Goal: Information Seeking & Learning: Learn about a topic

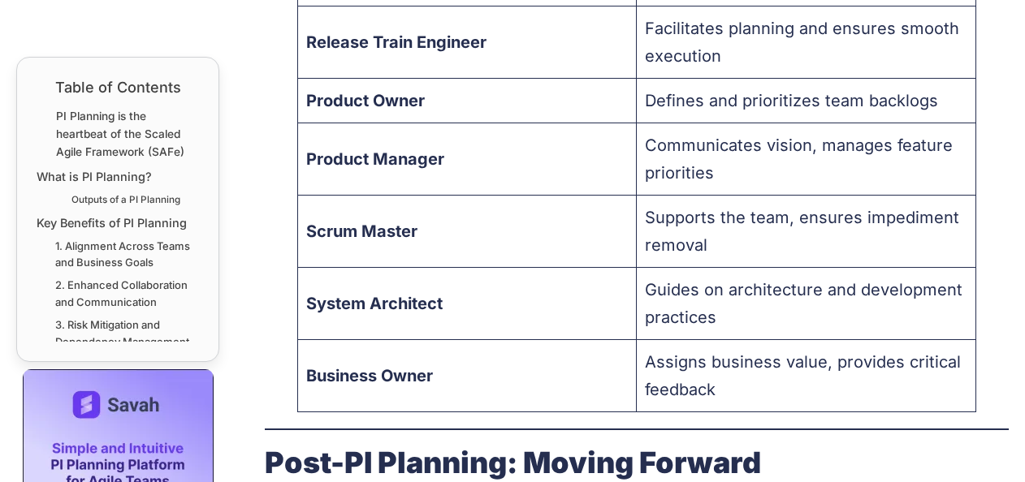
scroll to position [4709, 0]
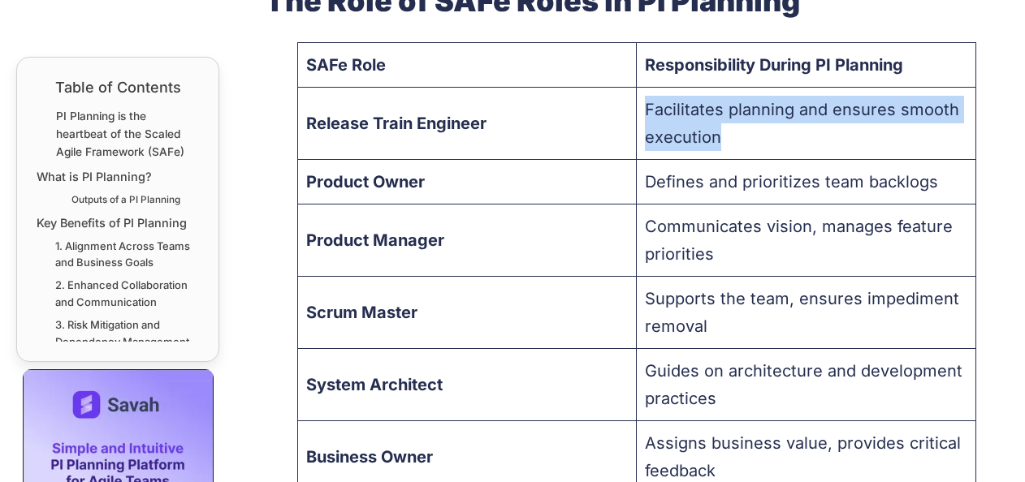
drag, startPoint x: 744, startPoint y: 136, endPoint x: 640, endPoint y: 106, distance: 108.4
click at [640, 106] on td "Facilitates planning and ensures smooth execution" at bounding box center [805, 124] width 339 height 72
copy td "Facilitates planning and ensures smooth execution"
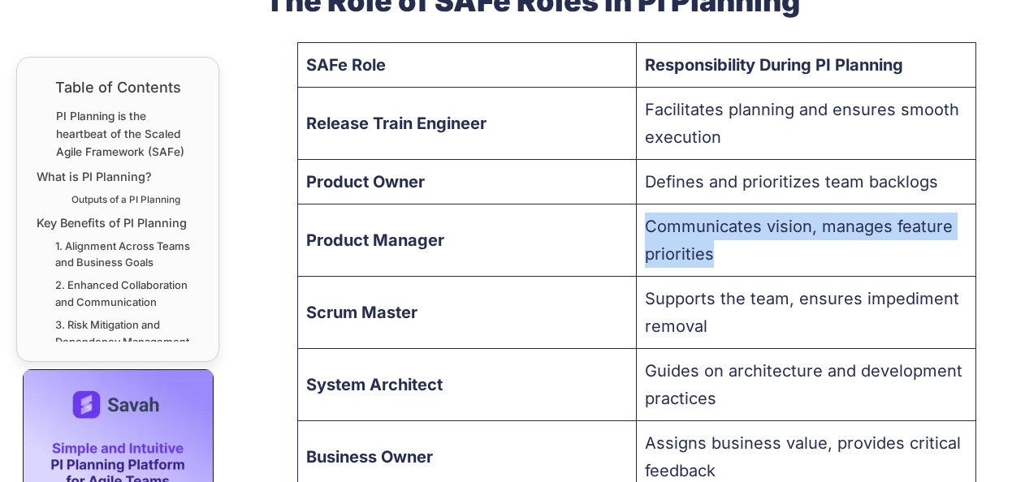
drag, startPoint x: 755, startPoint y: 253, endPoint x: 648, endPoint y: 227, distance: 110.3
click at [648, 227] on td "Communicates vision, manages feature priorities" at bounding box center [805, 241] width 339 height 72
copy td "Communicates vision, manages feature priorities"
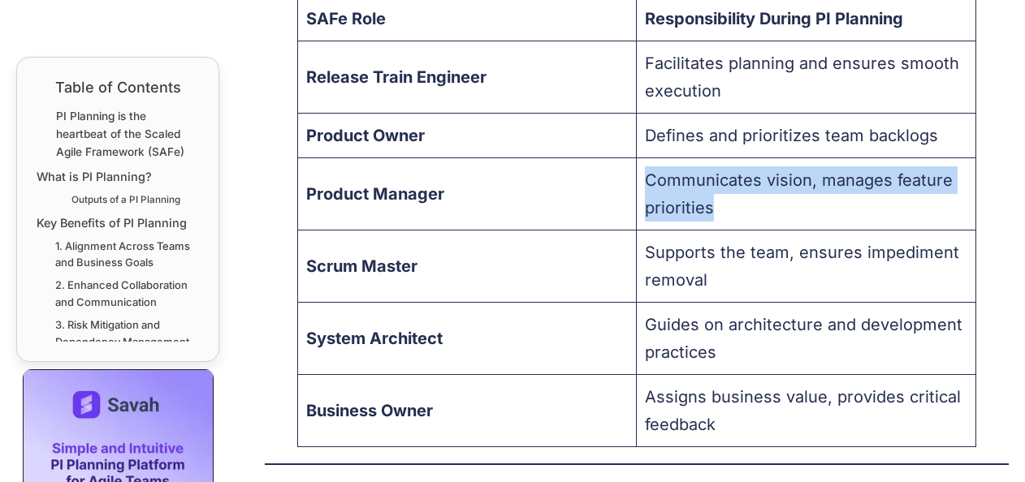
scroll to position [4790, 0]
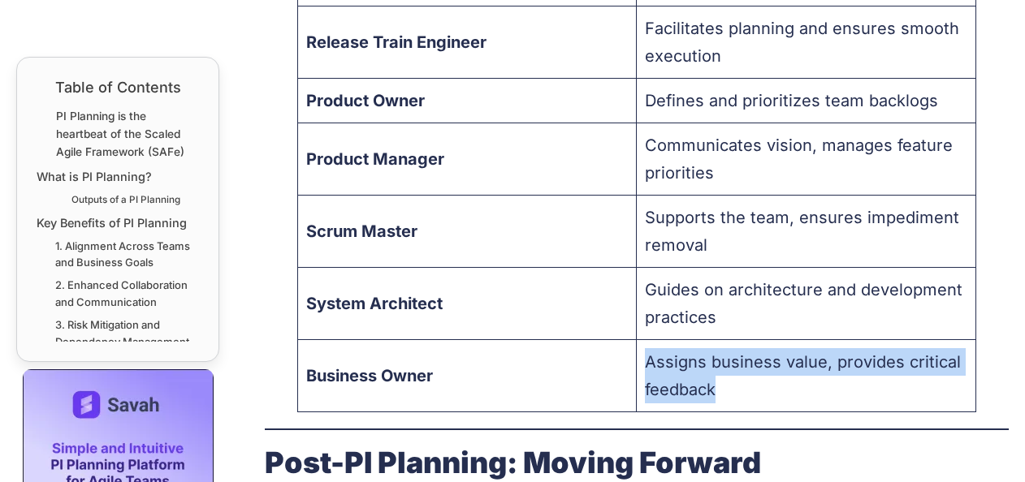
drag, startPoint x: 736, startPoint y: 385, endPoint x: 644, endPoint y: 360, distance: 95.1
click at [644, 360] on td "Assigns business value, provides critical feedback" at bounding box center [805, 376] width 339 height 72
copy td "Assigns business value, provides critical feedback"
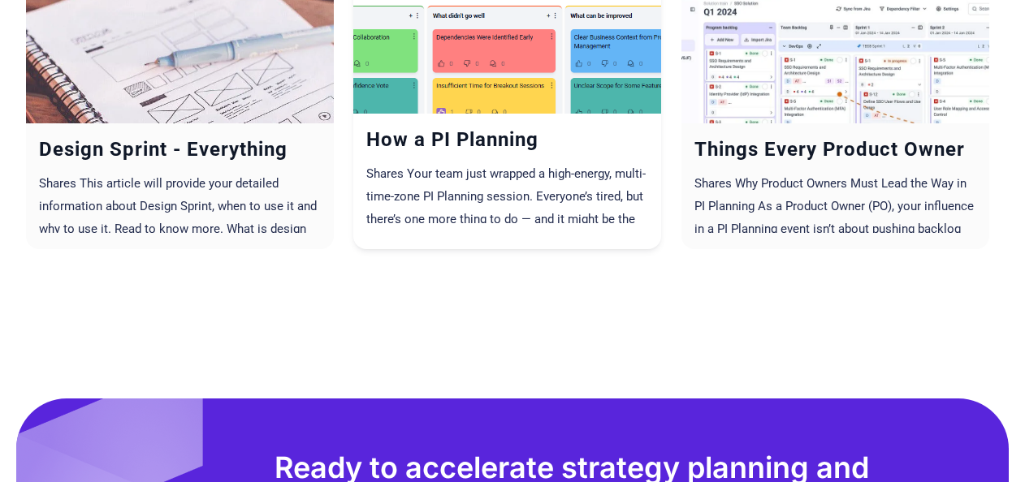
scroll to position [6543, 0]
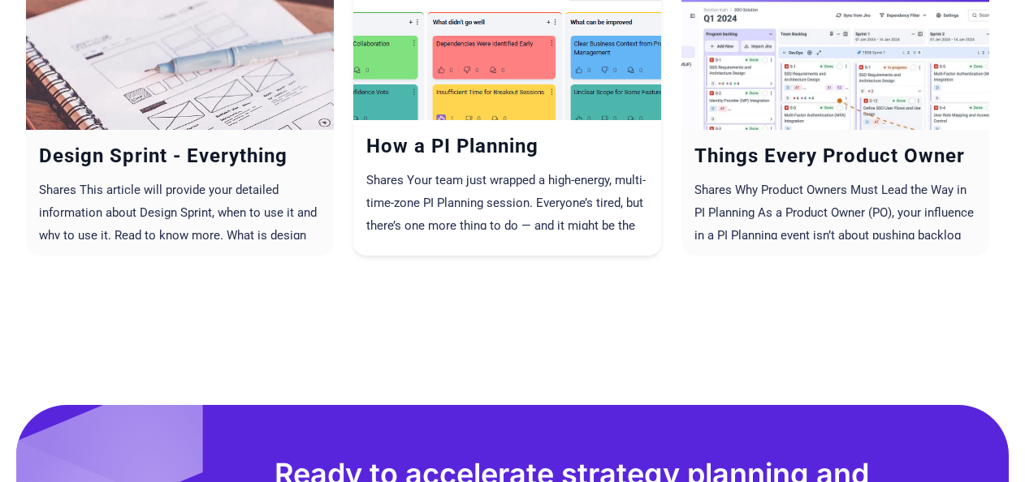
click at [520, 156] on link "How a PI Planning Retrospective Sets You Up for the Next Big Win" at bounding box center [507, 147] width 308 height 29
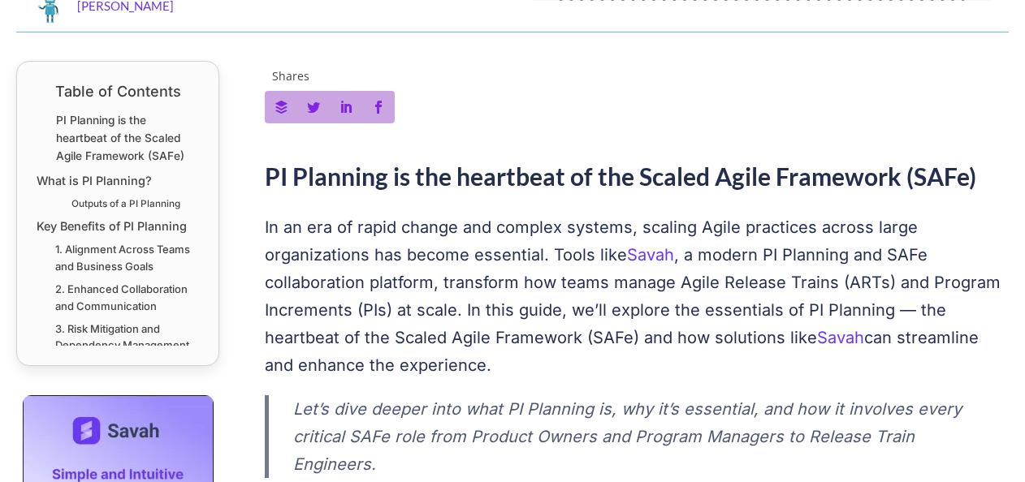
scroll to position [0, 0]
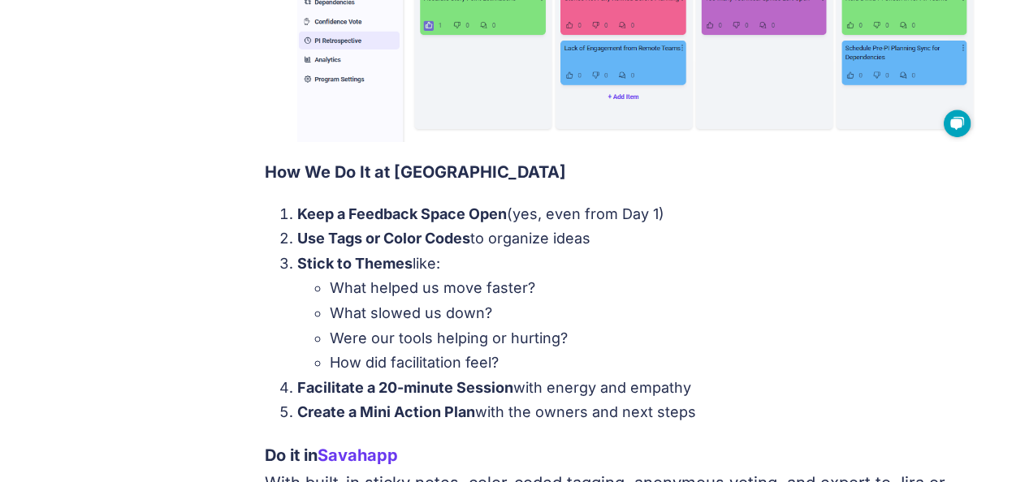
scroll to position [1137, 0]
